Goal: Task Accomplishment & Management: Manage account settings

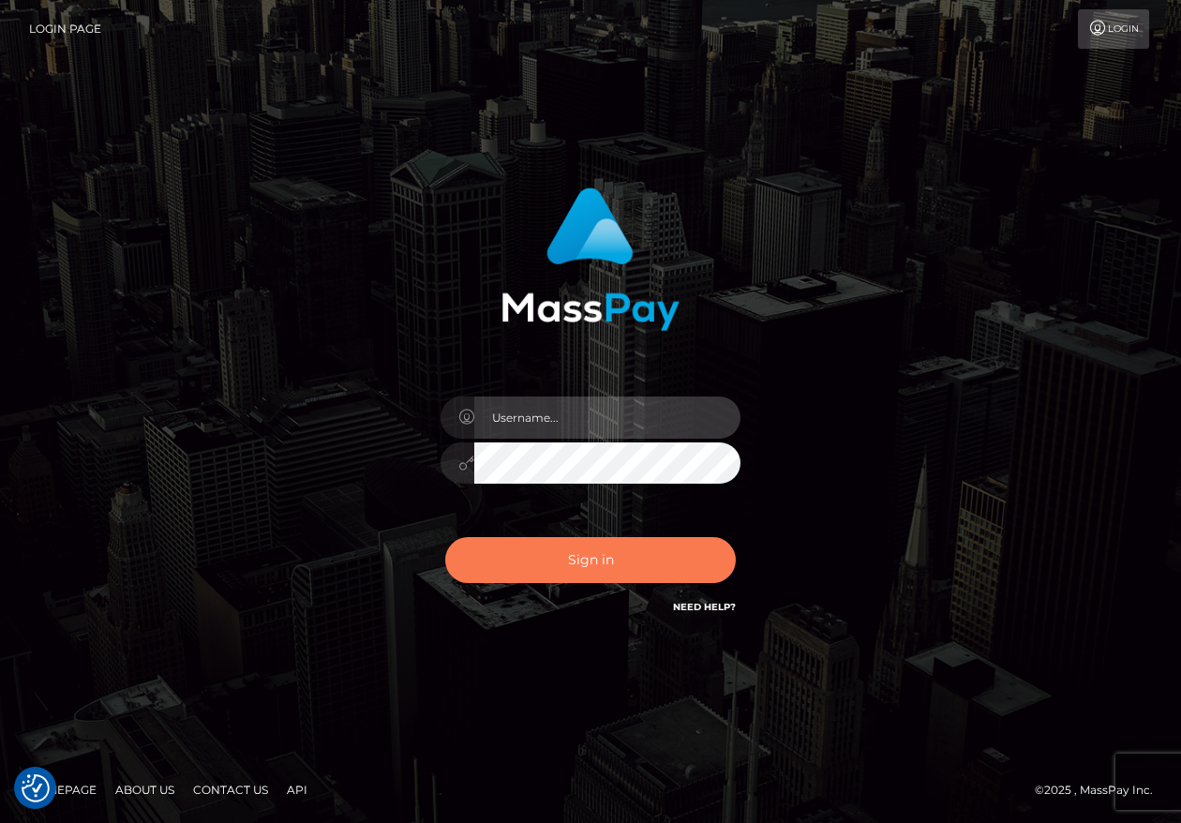
type input "maddie.whop"
click at [543, 554] on button "Sign in" at bounding box center [590, 560] width 291 height 46
type input "maddie.whop"
click at [603, 560] on button "Sign in" at bounding box center [590, 560] width 291 height 46
